Goal: Transaction & Acquisition: Purchase product/service

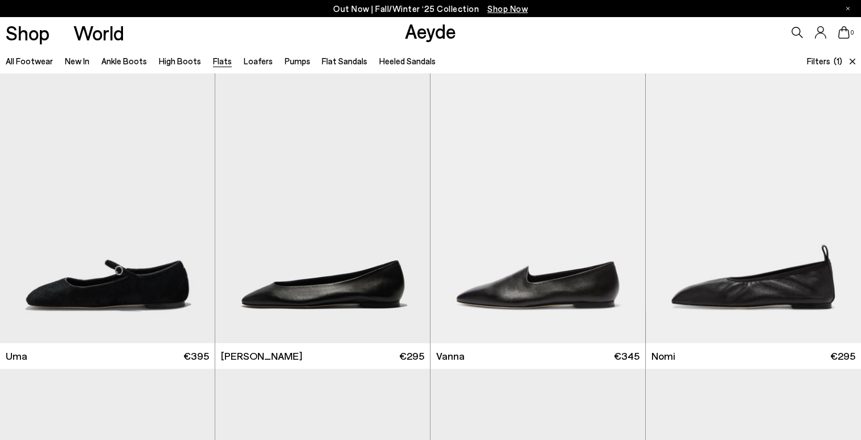
scroll to position [2224, 0]
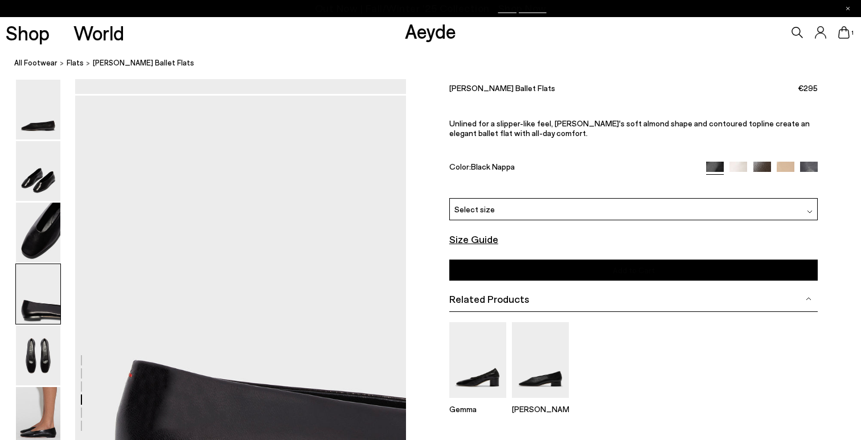
scroll to position [1112, 0]
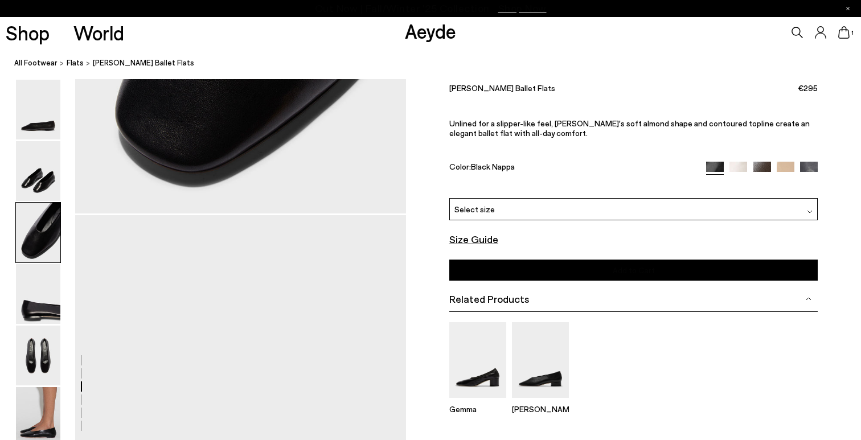
click at [848, 32] on icon at bounding box center [843, 32] width 11 height 13
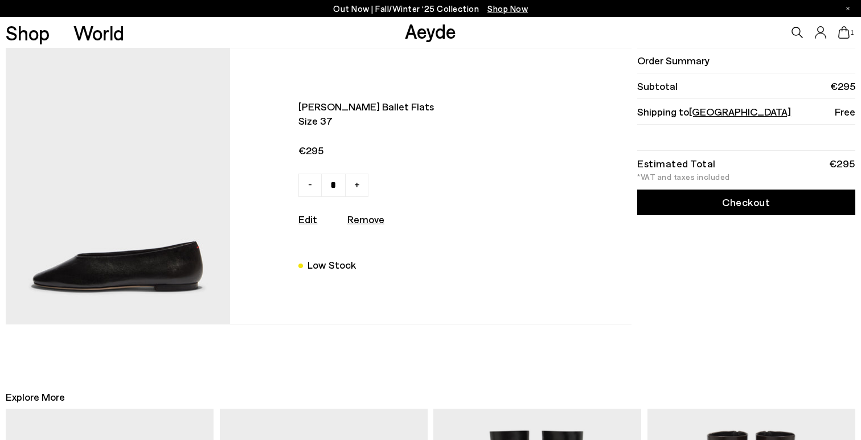
click at [737, 204] on link "Checkout" at bounding box center [745, 203] width 217 height 26
